Goal: Browse casually

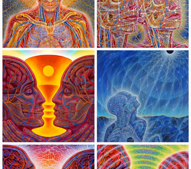
scroll to position [307, 0]
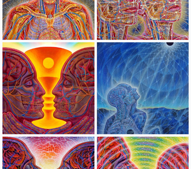
click at [159, 116] on img at bounding box center [143, 88] width 92 height 92
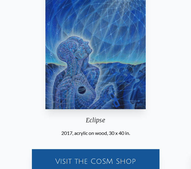
scroll to position [31, 0]
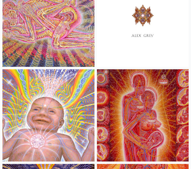
scroll to position [737, 0]
